Goal: Task Accomplishment & Management: Complete application form

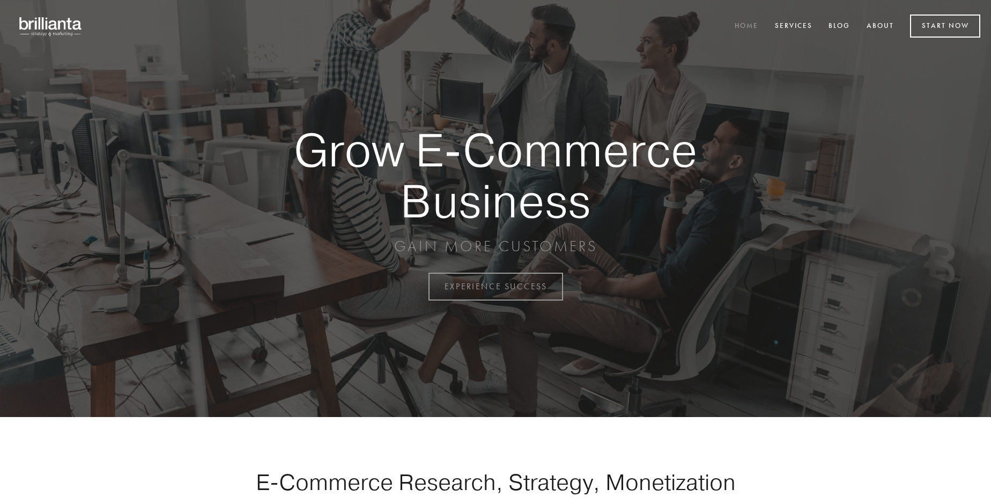
scroll to position [2811, 0]
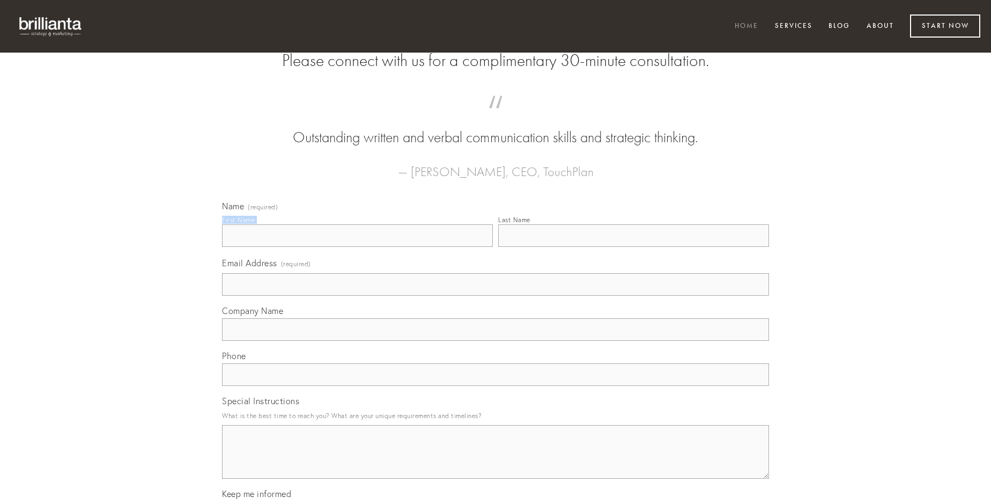
type input "[PERSON_NAME]"
click at [633, 247] on input "Last Name" at bounding box center [633, 235] width 271 height 23
type input "[PERSON_NAME]"
click at [495, 295] on input "Email Address (required)" at bounding box center [495, 284] width 547 height 23
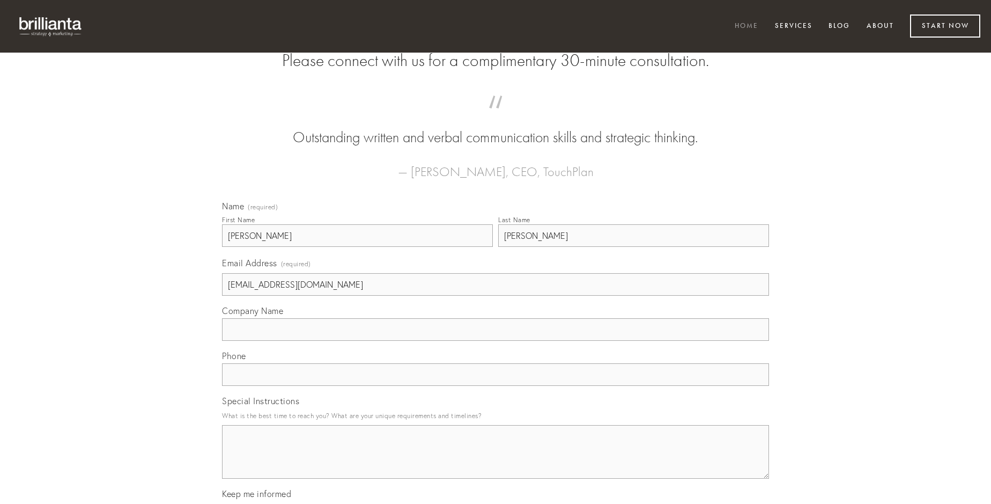
type input "[EMAIL_ADDRESS][DOMAIN_NAME]"
click at [495, 341] on input "Company Name" at bounding box center [495, 329] width 547 height 23
type input "adeptio"
click at [495, 386] on input "text" at bounding box center [495, 374] width 547 height 23
click at [495, 461] on textarea "Special Instructions" at bounding box center [495, 452] width 547 height 54
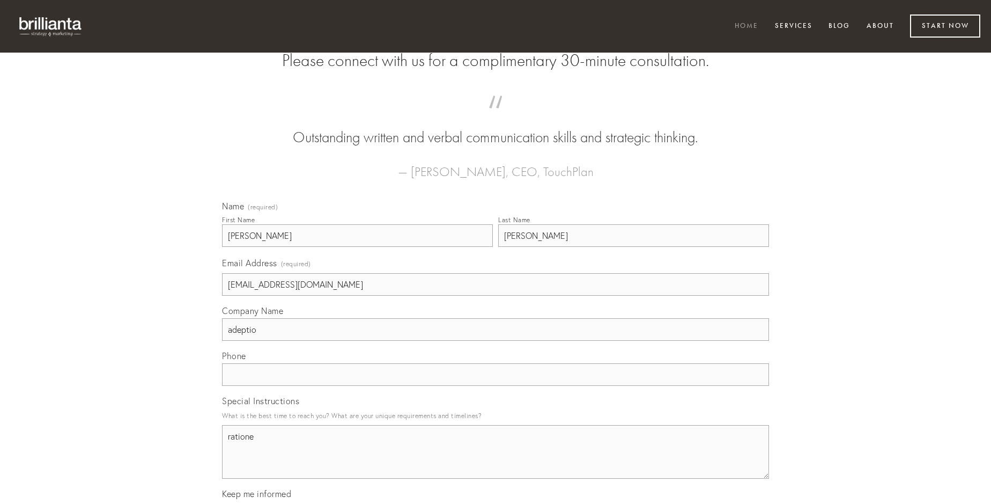
type textarea "ratione"
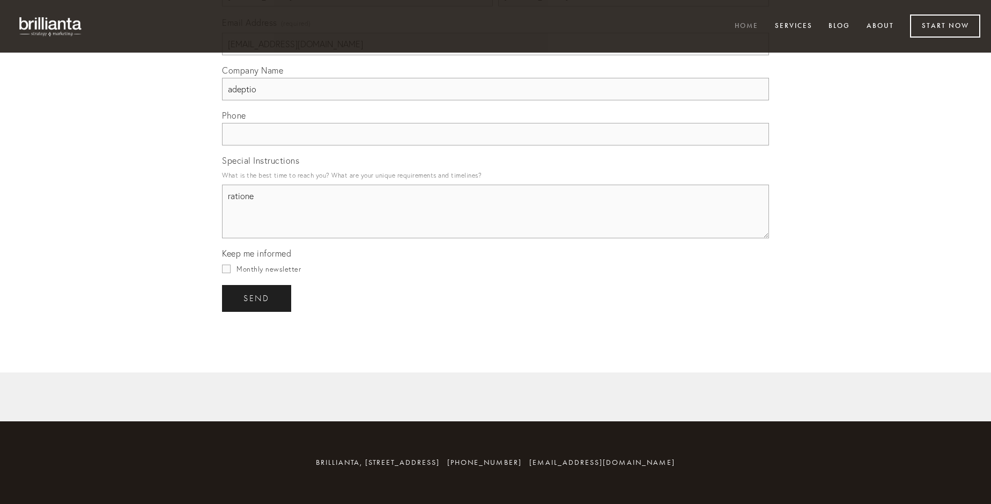
click at [257, 298] on span "send" at bounding box center [256, 298] width 26 height 10
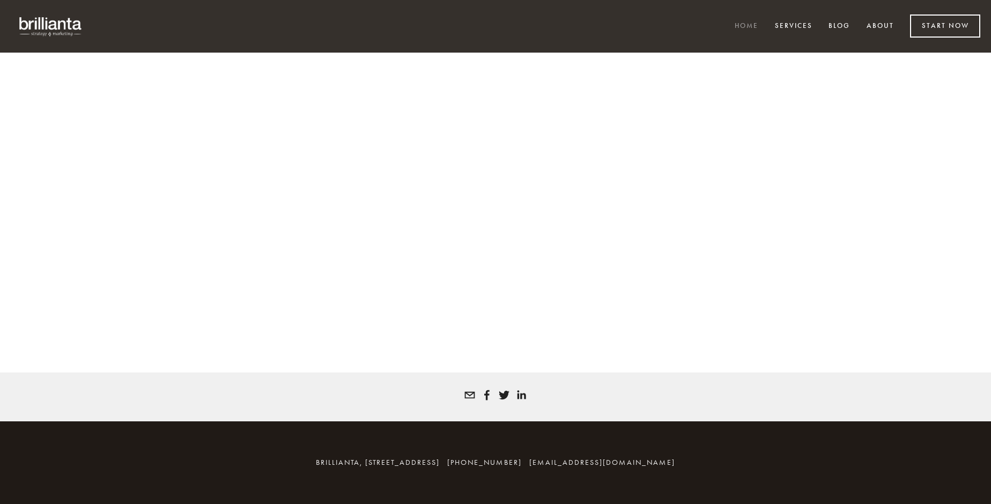
scroll to position [2796, 0]
